Goal: Navigation & Orientation: Find specific page/section

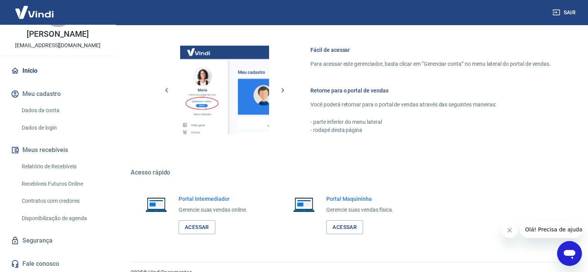
scroll to position [419, 0]
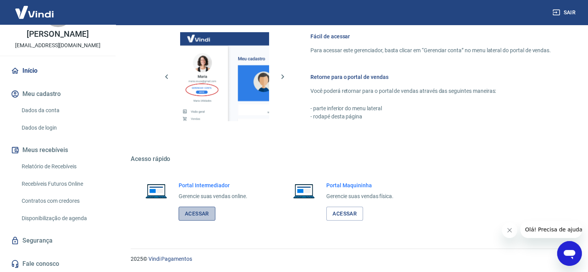
click at [203, 215] on link "Acessar" at bounding box center [197, 213] width 37 height 14
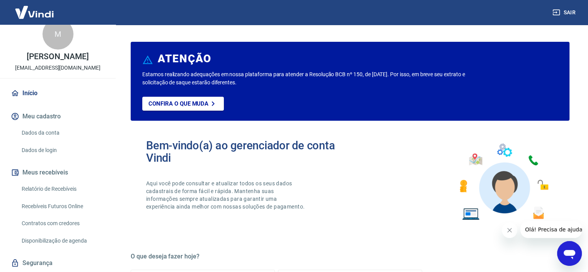
scroll to position [0, 0]
